Goal: Task Accomplishment & Management: Manage account settings

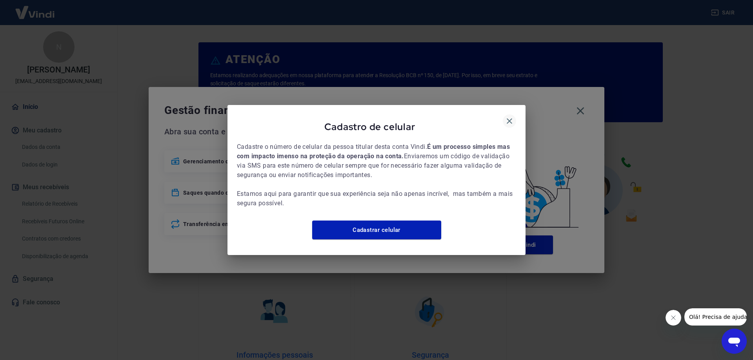
click at [512, 116] on icon "button" at bounding box center [509, 120] width 9 height 9
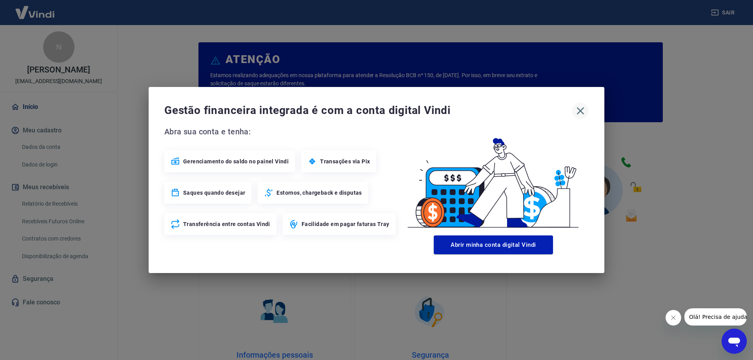
click at [582, 110] on icon "button" at bounding box center [580, 111] width 13 height 13
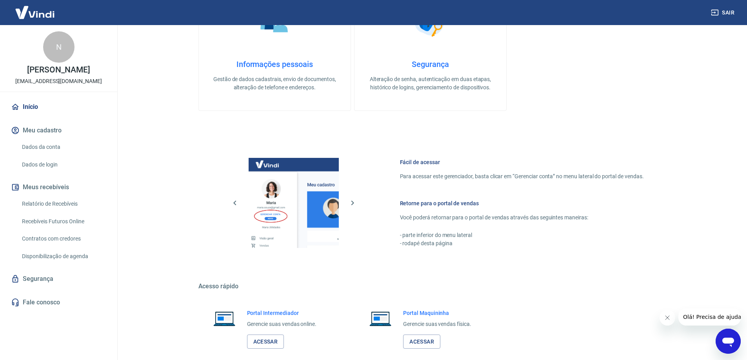
scroll to position [332, 0]
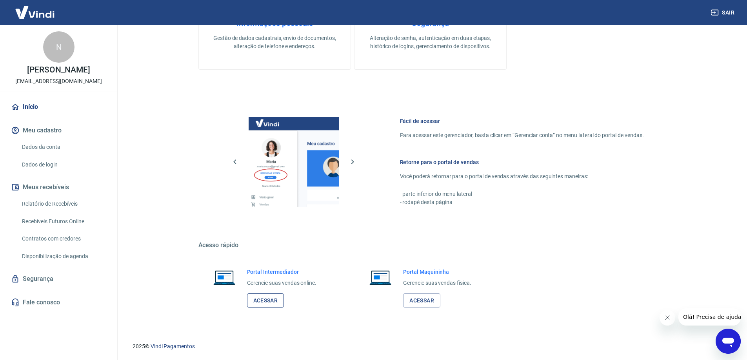
click at [275, 297] on link "Acessar" at bounding box center [265, 301] width 37 height 15
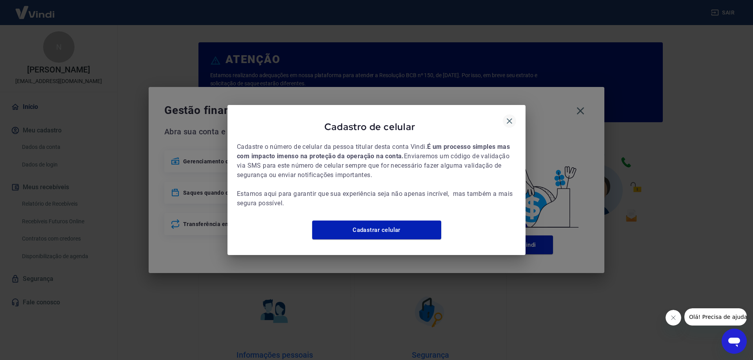
click at [511, 118] on icon "button" at bounding box center [509, 120] width 5 height 5
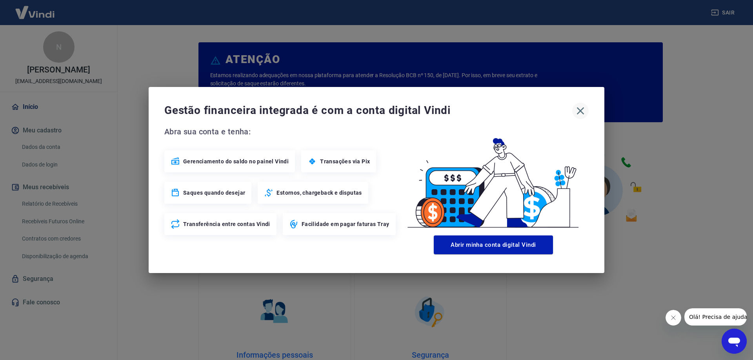
click at [581, 115] on icon "button" at bounding box center [580, 111] width 13 height 13
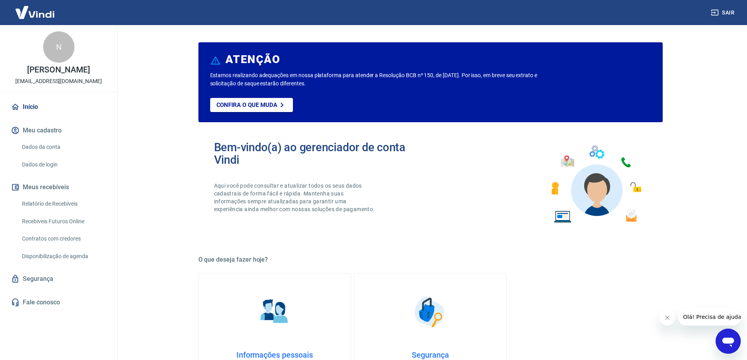
scroll to position [332, 0]
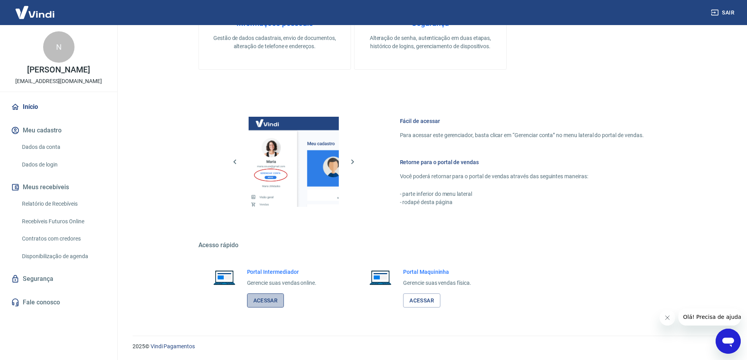
click at [274, 305] on link "Acessar" at bounding box center [265, 301] width 37 height 15
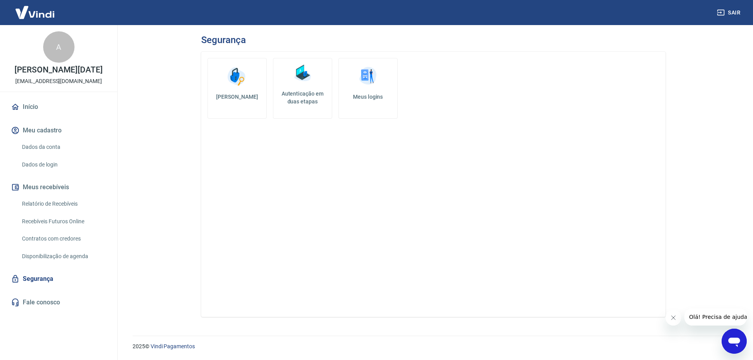
click at [28, 110] on link "Início" at bounding box center [58, 106] width 98 height 17
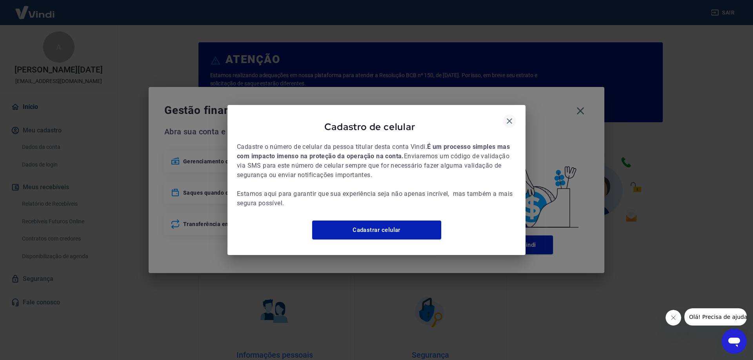
click at [509, 118] on icon "button" at bounding box center [509, 120] width 5 height 5
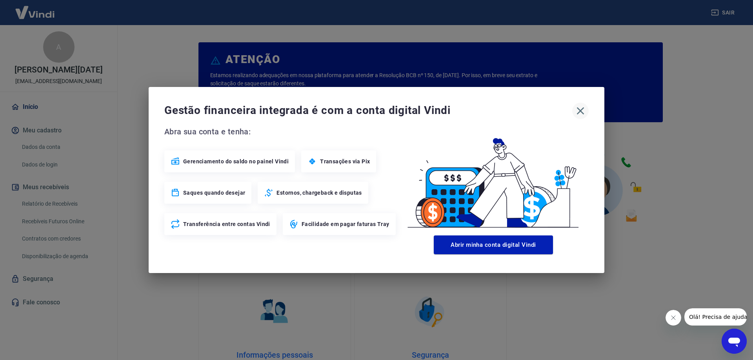
click at [581, 107] on icon "button" at bounding box center [580, 111] width 13 height 13
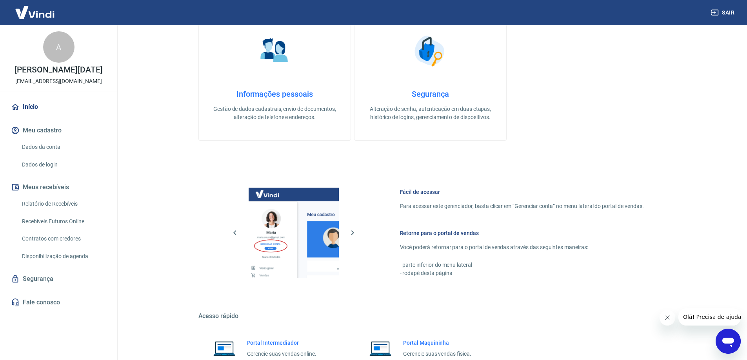
scroll to position [332, 0]
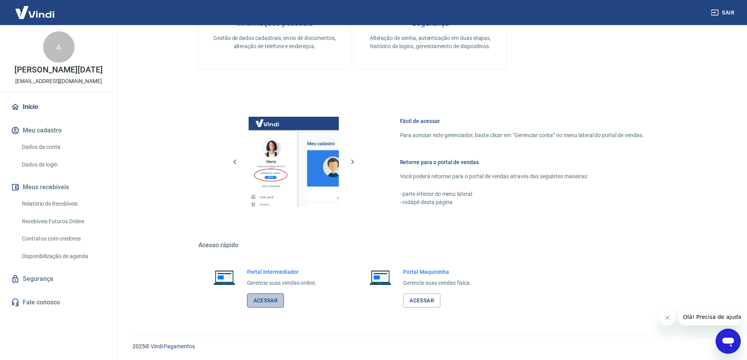
click at [275, 302] on link "Acessar" at bounding box center [265, 301] width 37 height 15
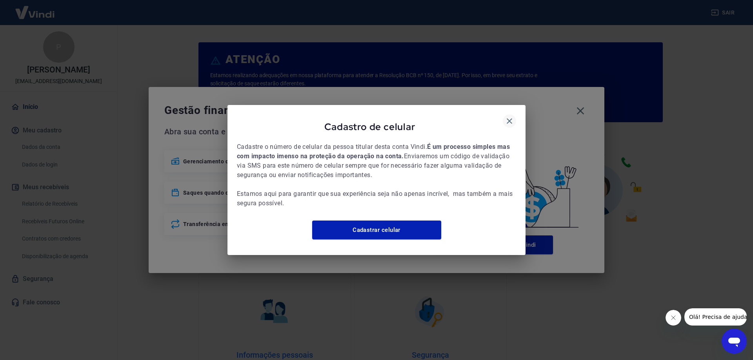
click at [509, 118] on icon "button" at bounding box center [509, 120] width 9 height 9
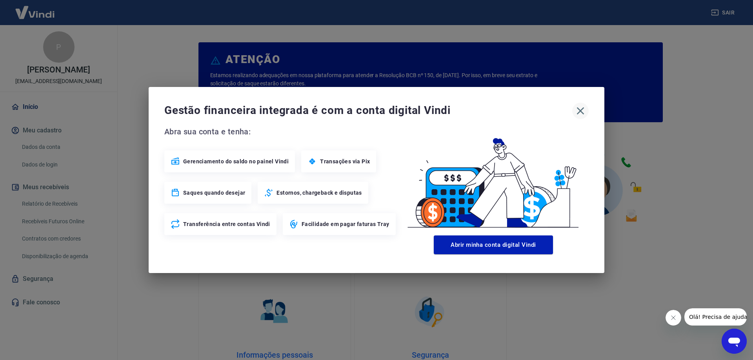
click at [580, 114] on icon "button" at bounding box center [580, 111] width 13 height 13
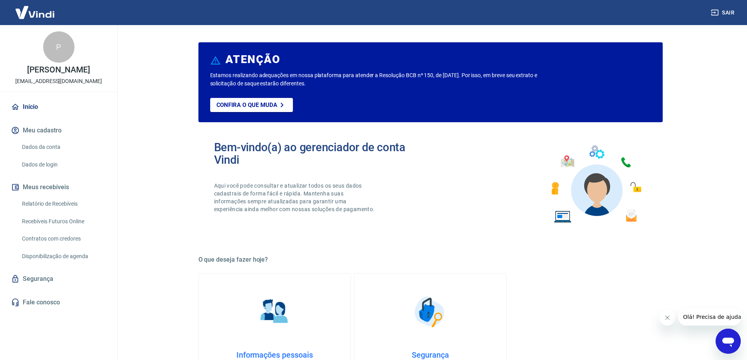
scroll to position [332, 0]
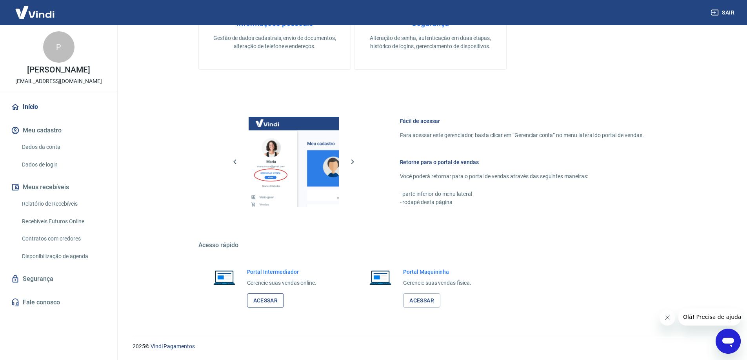
click at [272, 301] on link "Acessar" at bounding box center [265, 301] width 37 height 15
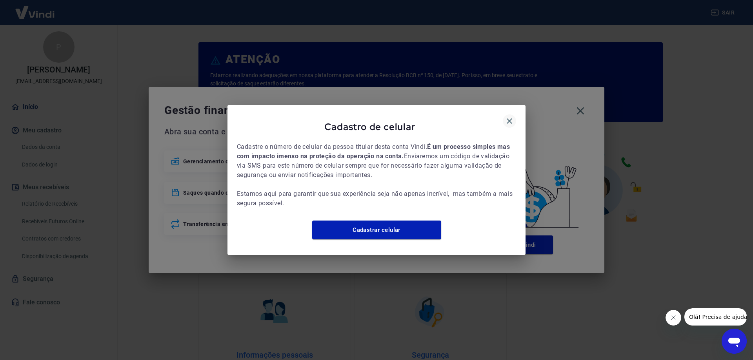
click at [507, 116] on icon "button" at bounding box center [509, 120] width 9 height 9
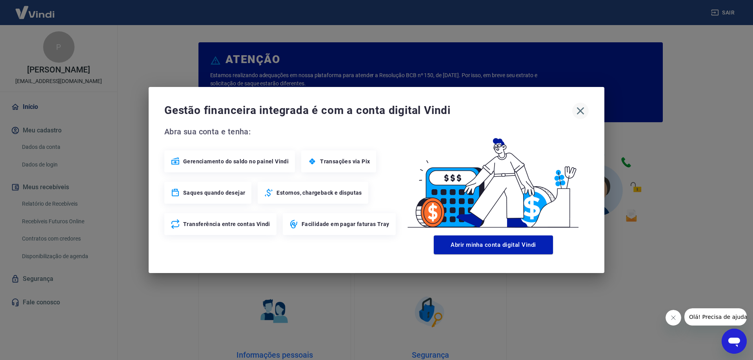
click at [584, 112] on icon "button" at bounding box center [580, 111] width 13 height 13
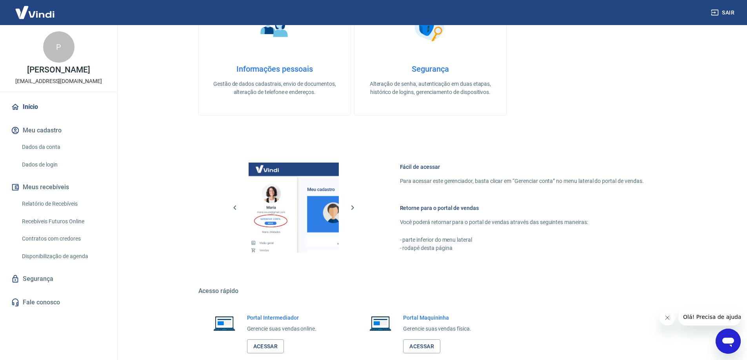
scroll to position [332, 0]
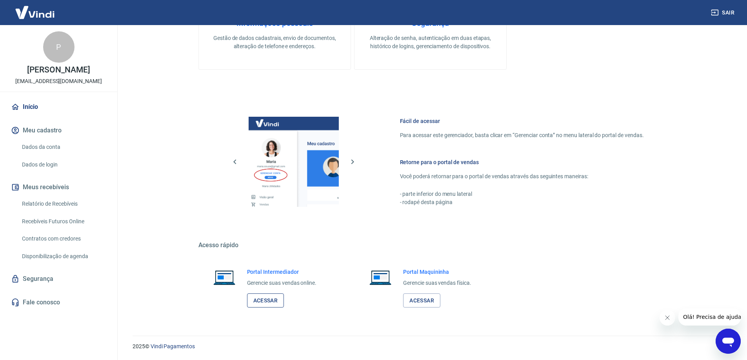
click at [264, 297] on link "Acessar" at bounding box center [265, 301] width 37 height 15
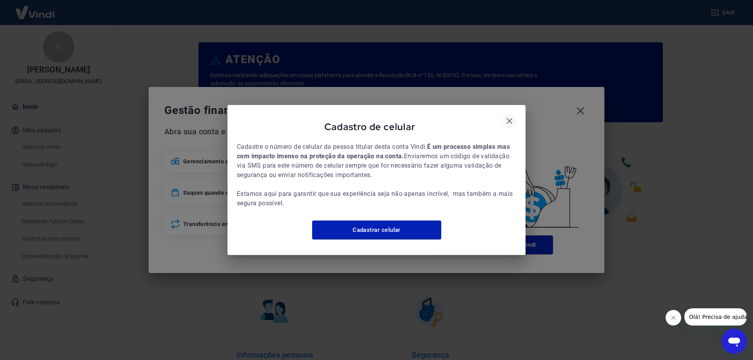
click at [505, 116] on icon "button" at bounding box center [509, 120] width 9 height 9
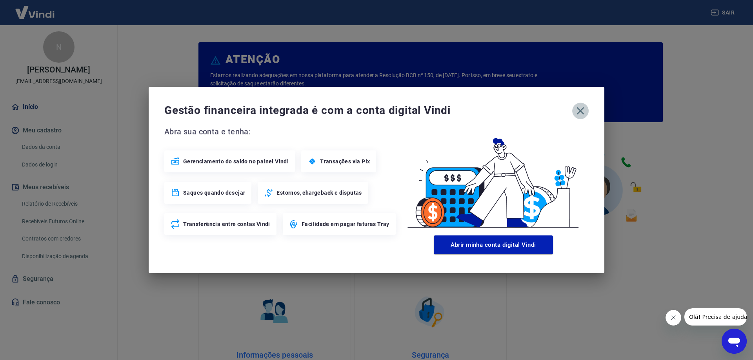
click at [581, 111] on icon "button" at bounding box center [580, 110] width 7 height 7
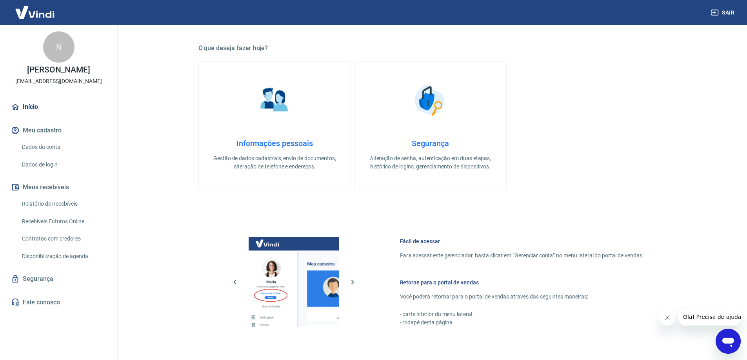
scroll to position [332, 0]
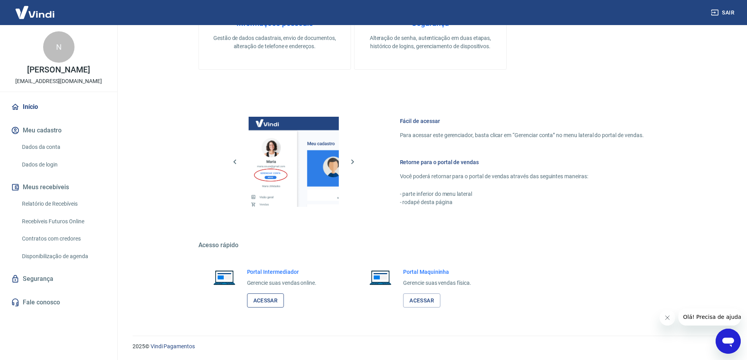
click at [259, 295] on link "Acessar" at bounding box center [265, 301] width 37 height 15
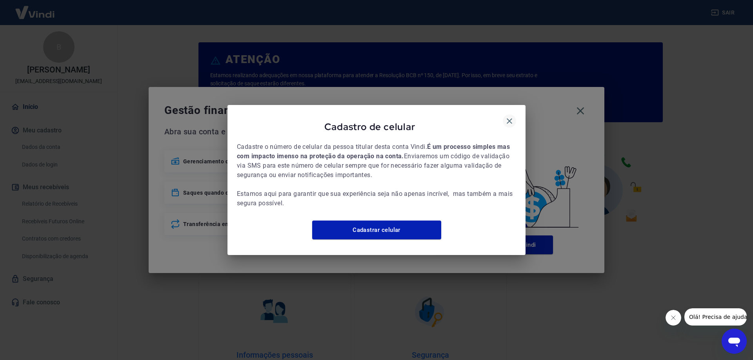
click at [511, 116] on icon "button" at bounding box center [509, 120] width 9 height 9
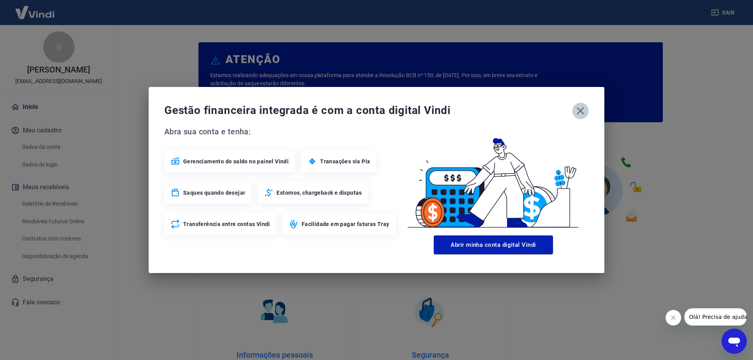
click at [582, 113] on icon "button" at bounding box center [580, 110] width 7 height 7
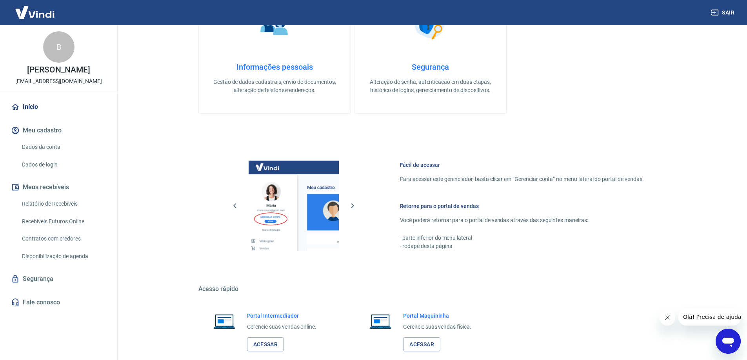
scroll to position [332, 0]
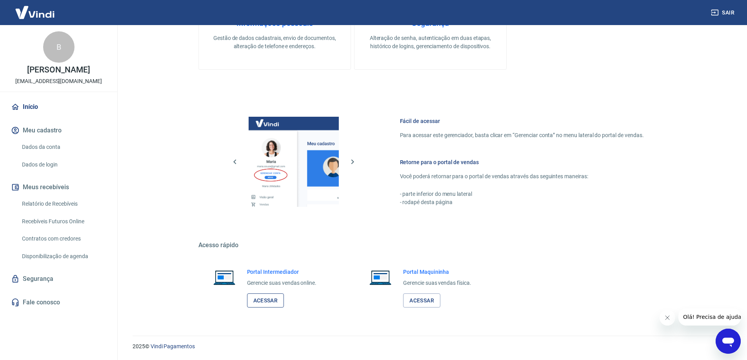
click at [260, 295] on link "Acessar" at bounding box center [265, 301] width 37 height 15
